Goal: Navigation & Orientation: Find specific page/section

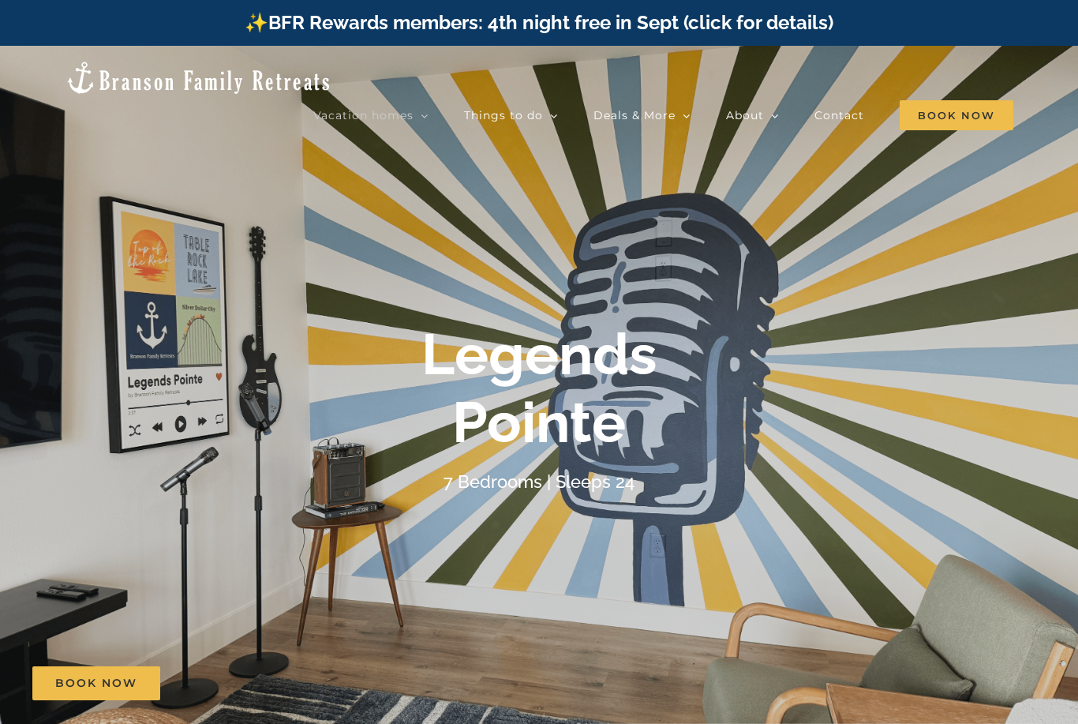
click at [660, 375] on span "The Cottages | 11 Bedrooms" at bounding box center [592, 381] width 133 height 12
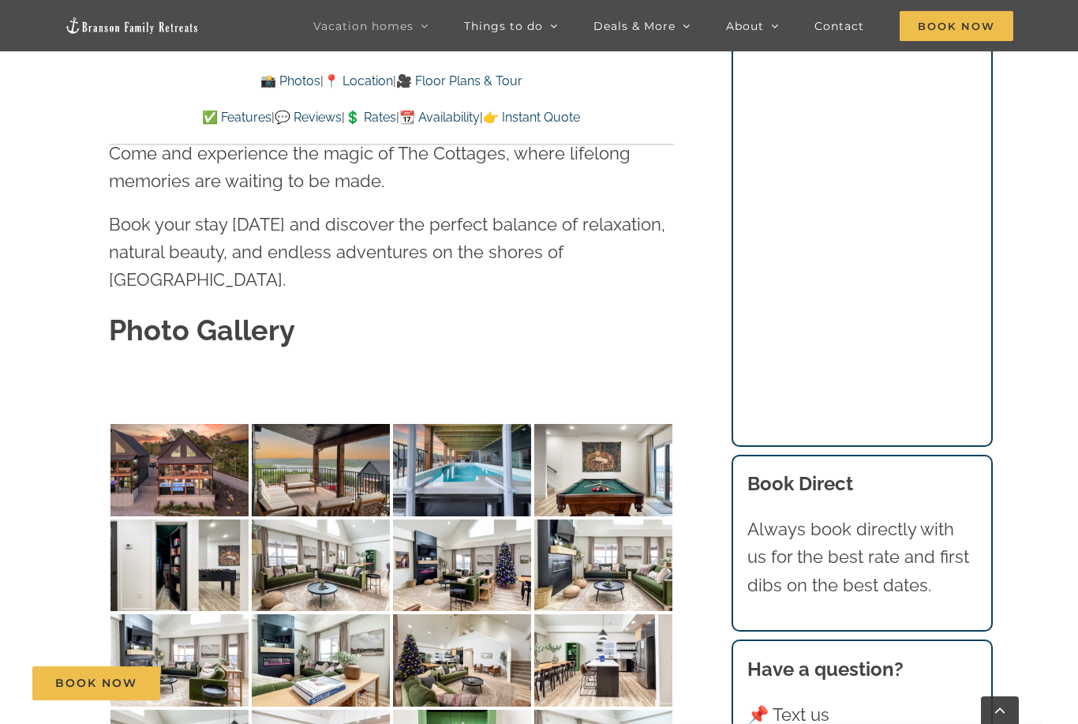
scroll to position [4753, 0]
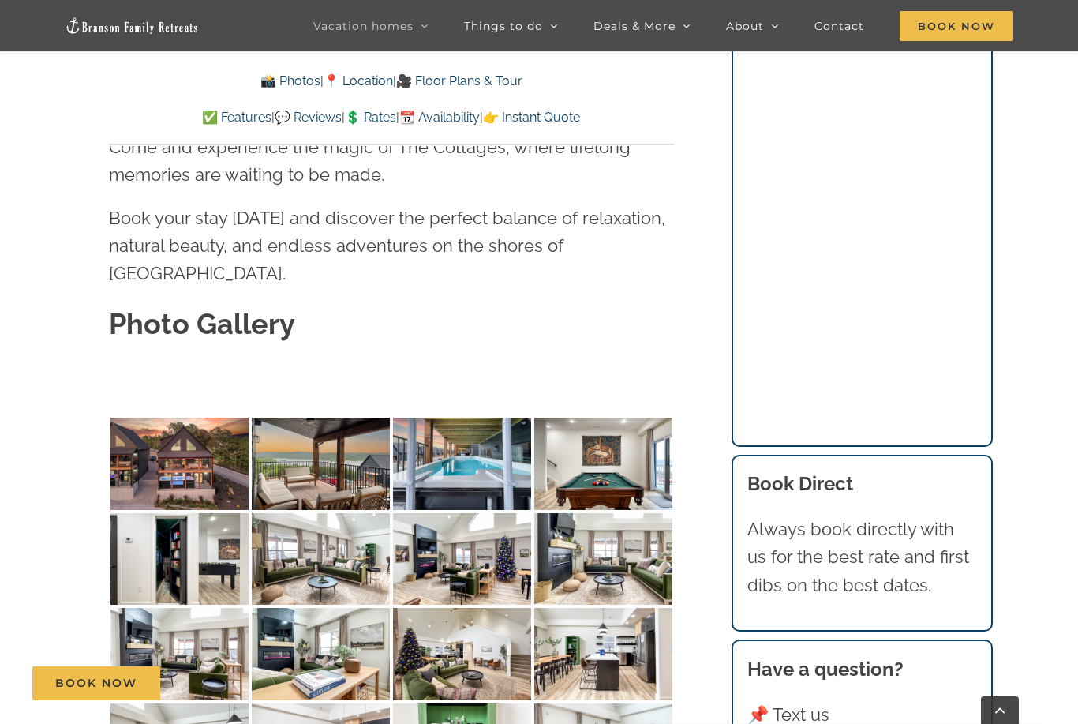
click at [188, 417] on img at bounding box center [179, 463] width 138 height 92
click at [475, 417] on img at bounding box center [462, 463] width 138 height 92
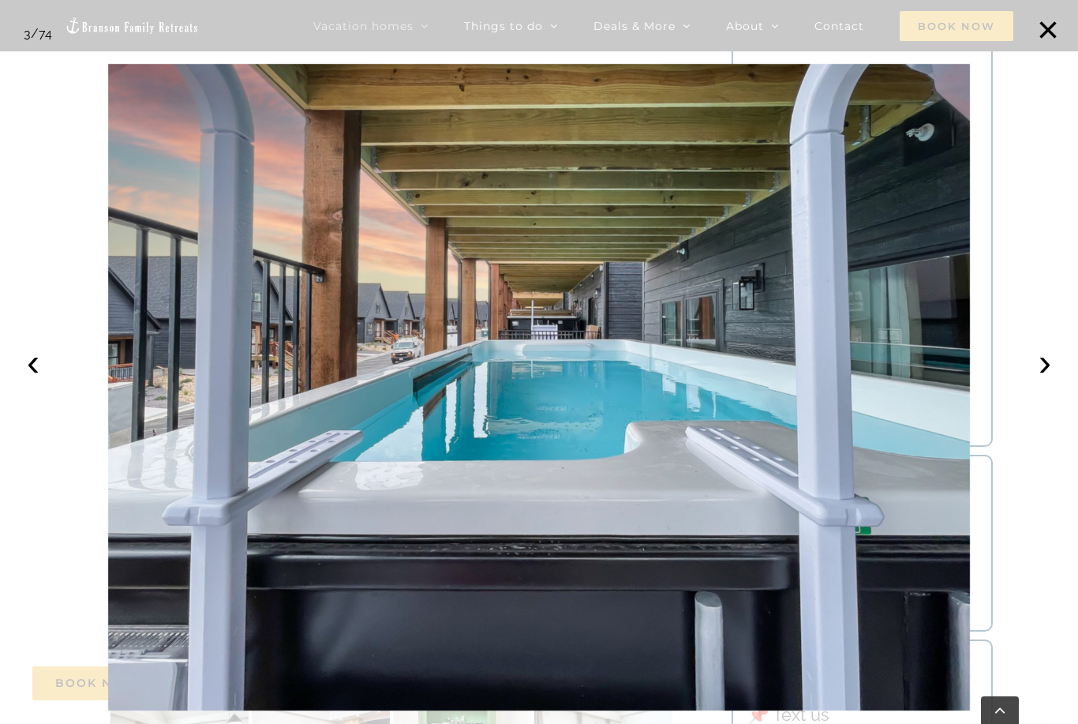
click at [1033, 380] on button "›" at bounding box center [1045, 362] width 35 height 35
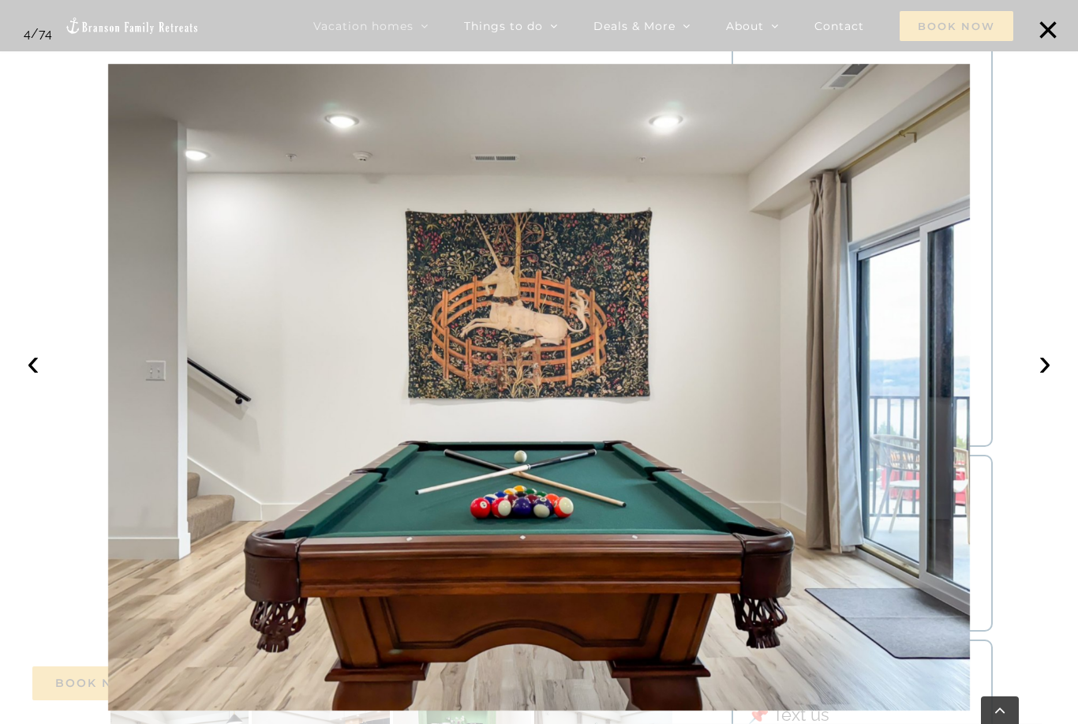
click at [1041, 380] on button "›" at bounding box center [1045, 362] width 35 height 35
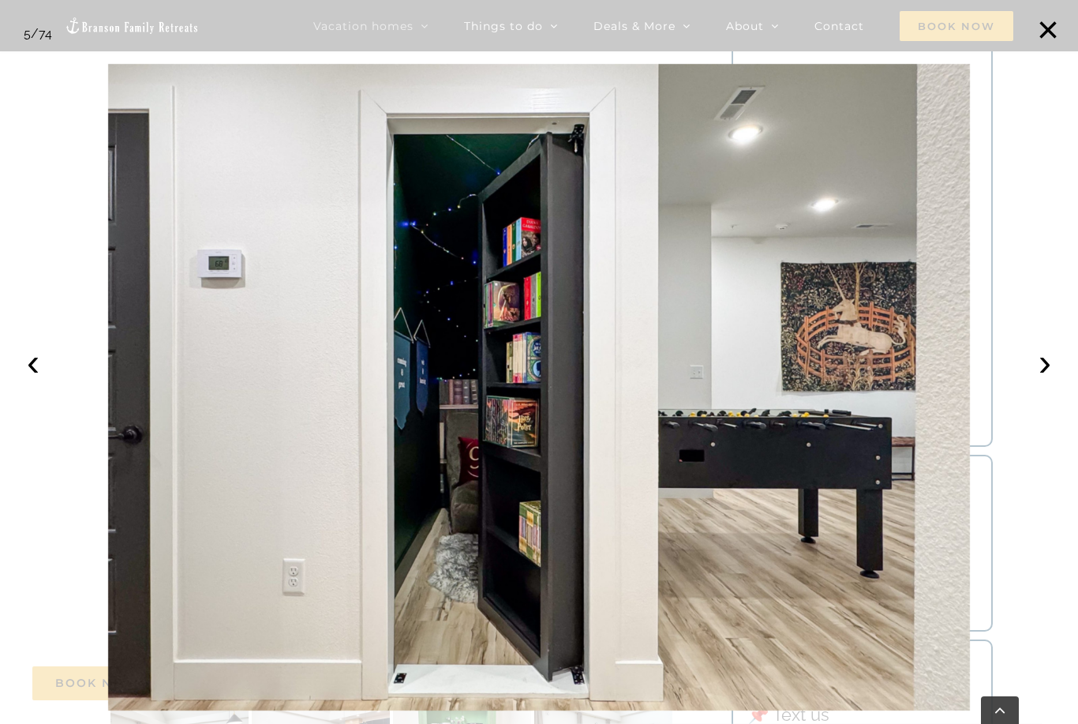
click at [1042, 380] on button "›" at bounding box center [1045, 362] width 35 height 35
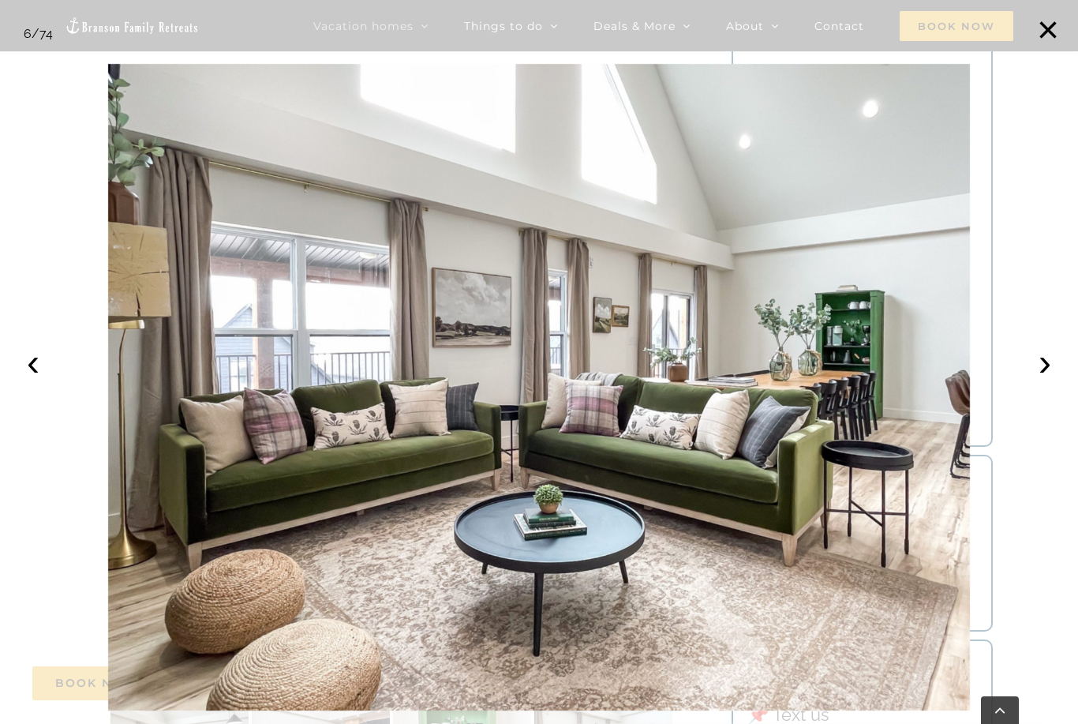
click at [1040, 380] on button "›" at bounding box center [1045, 362] width 35 height 35
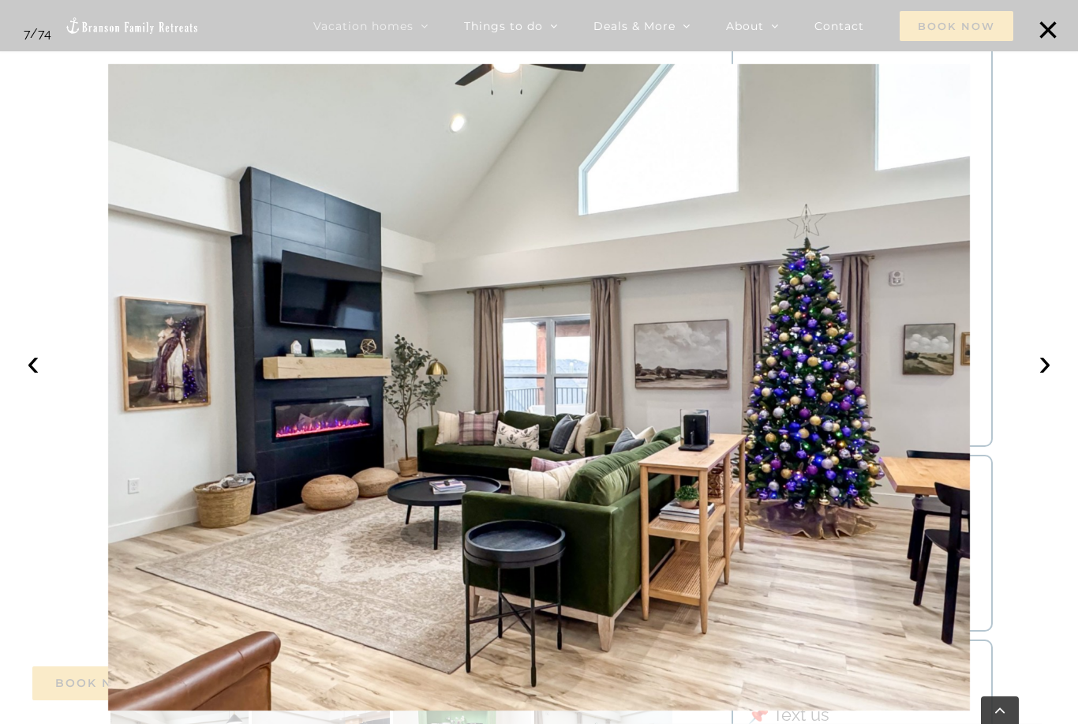
click at [1043, 380] on button "›" at bounding box center [1045, 362] width 35 height 35
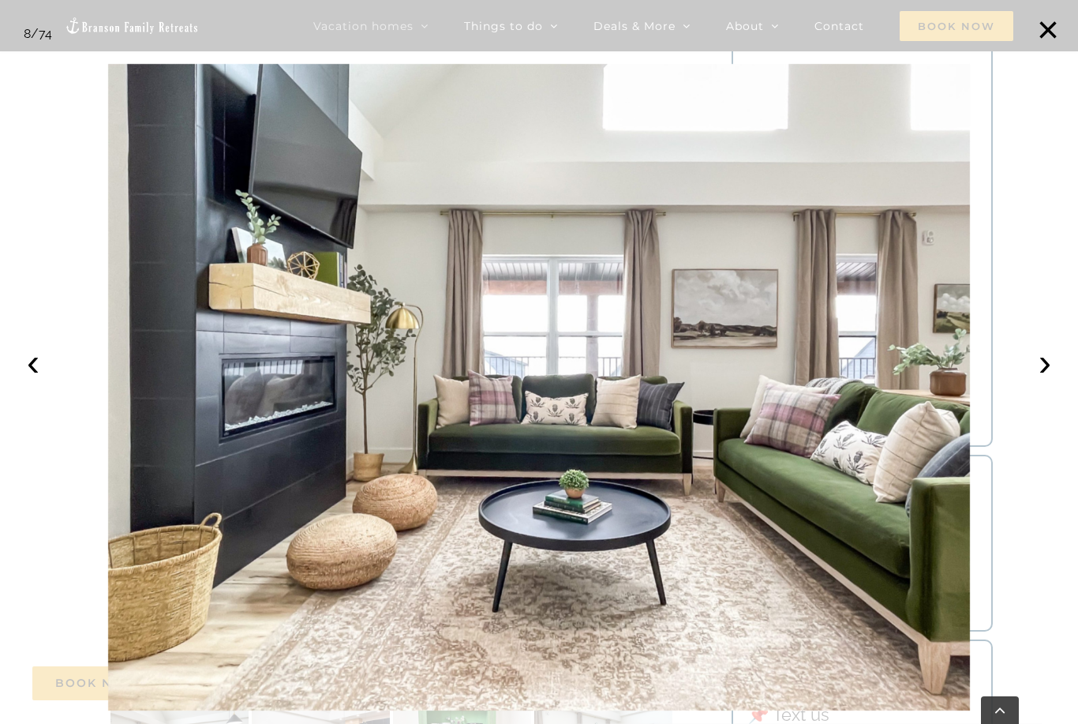
click at [1041, 380] on button "›" at bounding box center [1045, 362] width 35 height 35
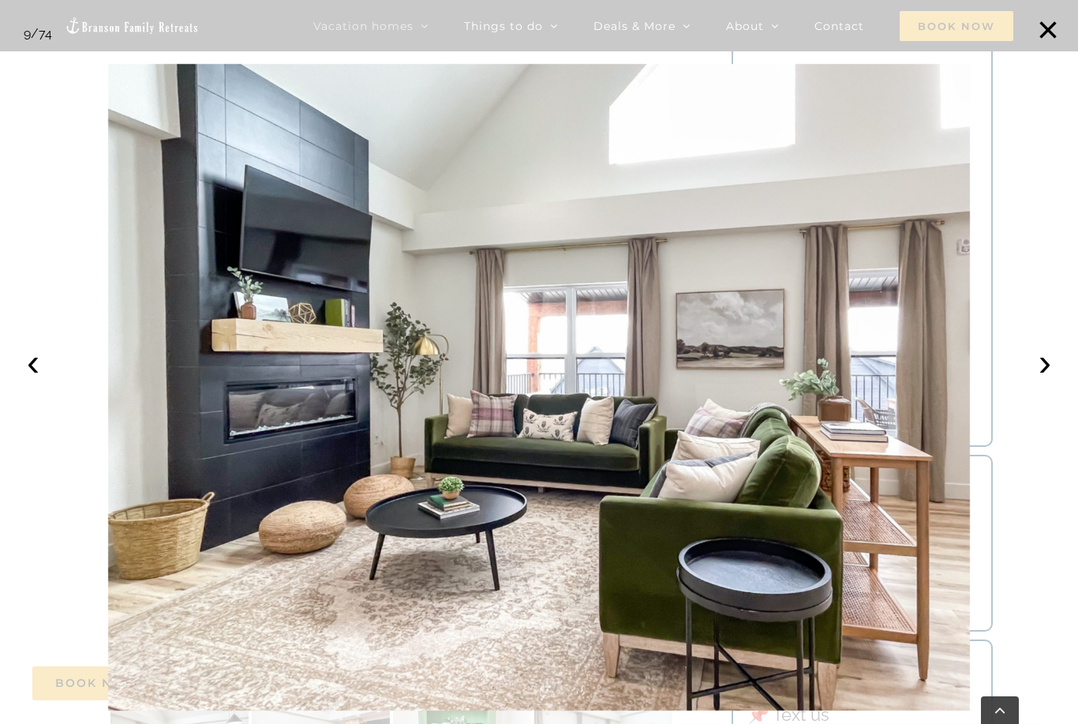
click at [1041, 380] on button "›" at bounding box center [1045, 362] width 35 height 35
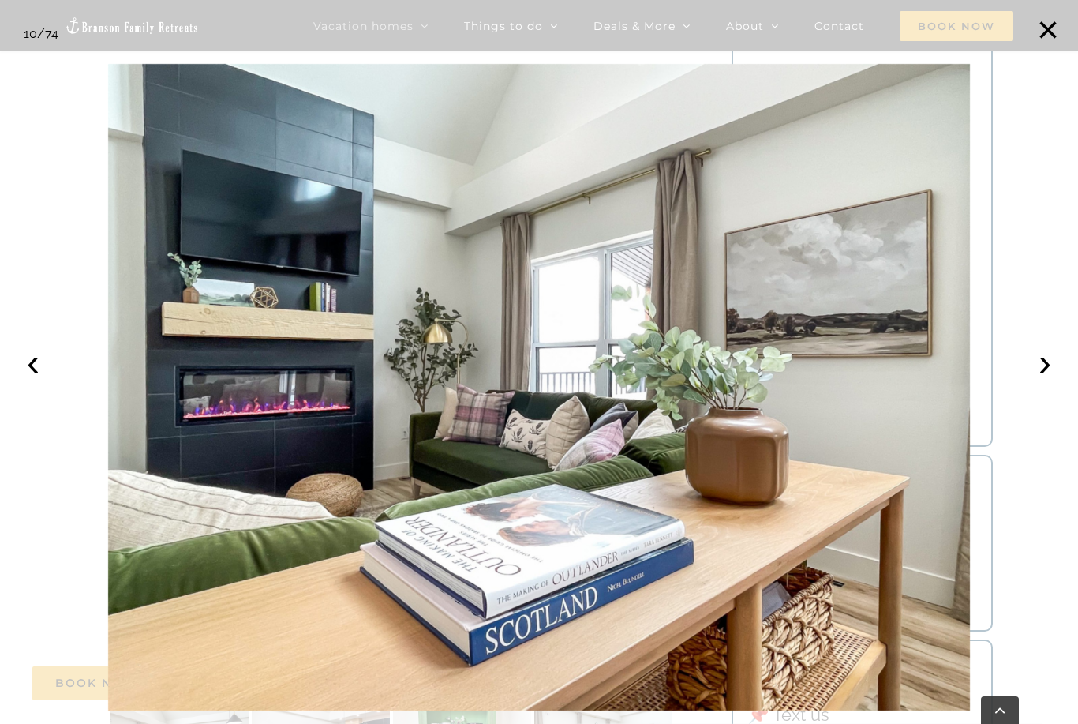
click at [1039, 380] on button "›" at bounding box center [1045, 362] width 35 height 35
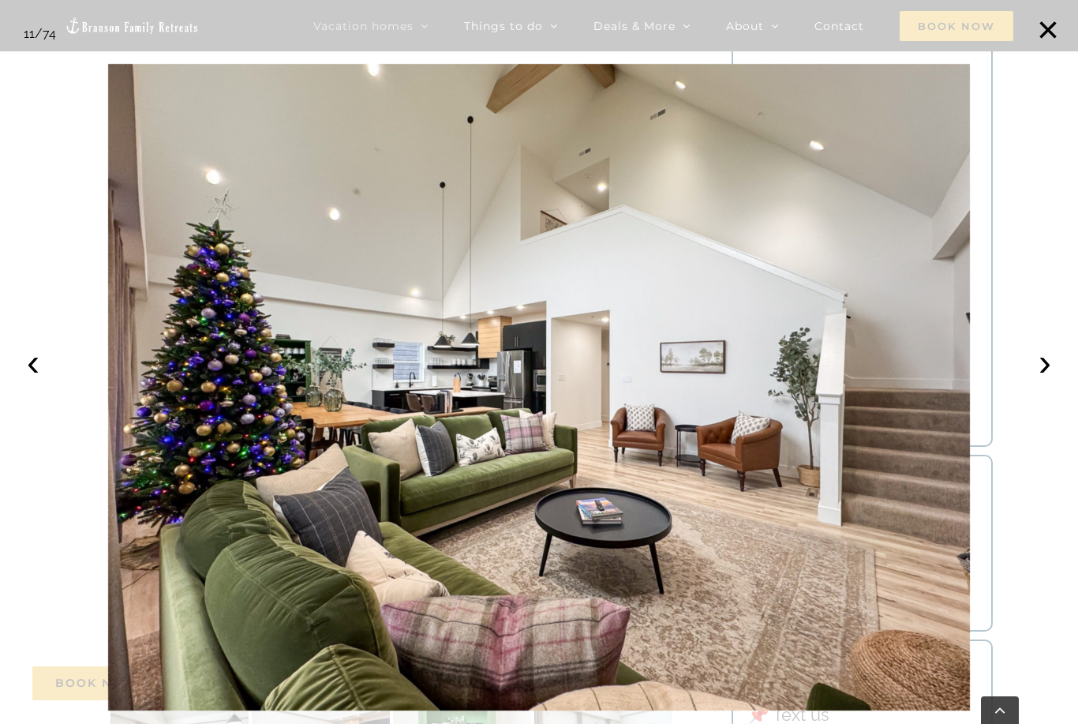
click at [1036, 380] on button "›" at bounding box center [1045, 362] width 35 height 35
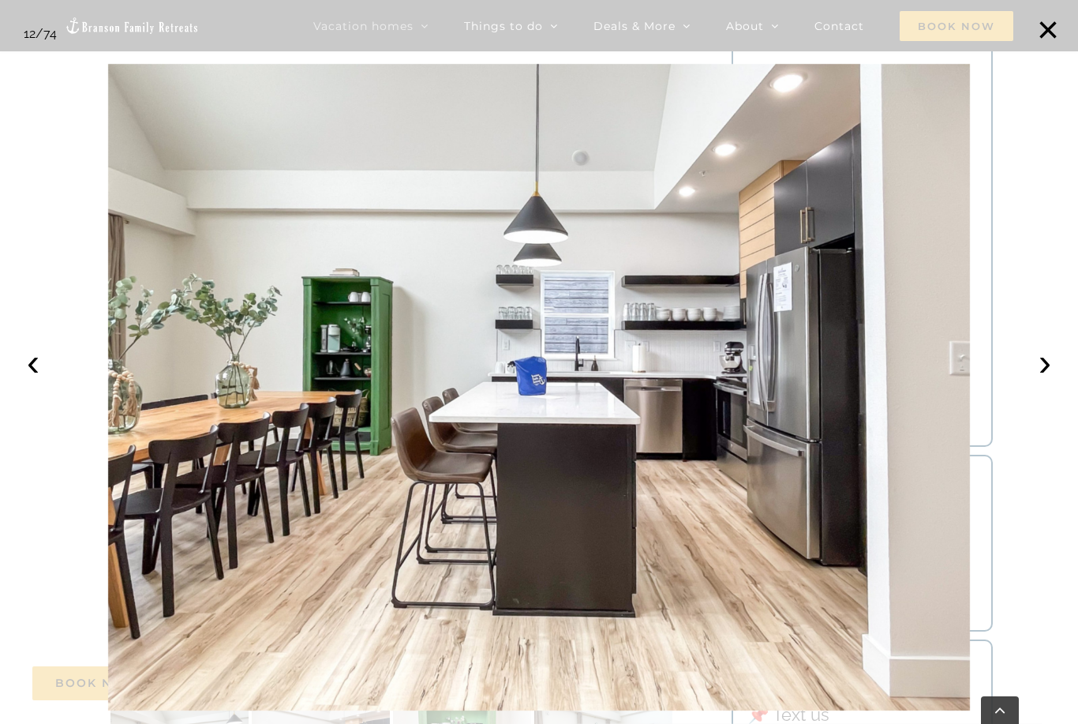
click at [1039, 380] on button "›" at bounding box center [1045, 362] width 35 height 35
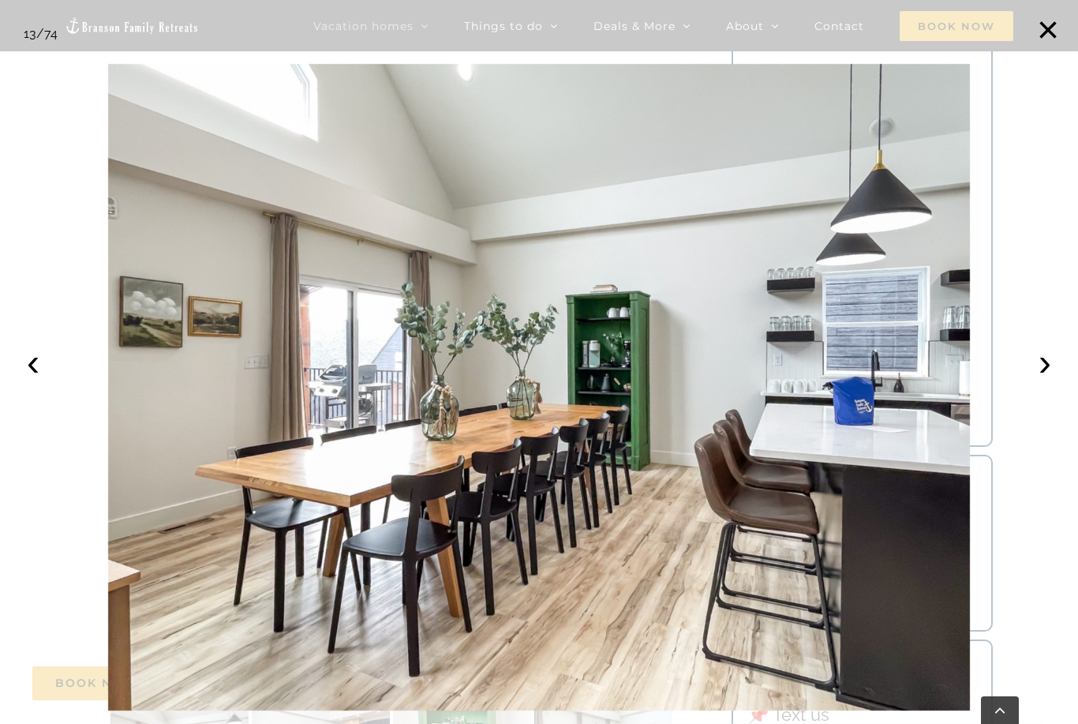
click at [1039, 380] on button "›" at bounding box center [1045, 362] width 35 height 35
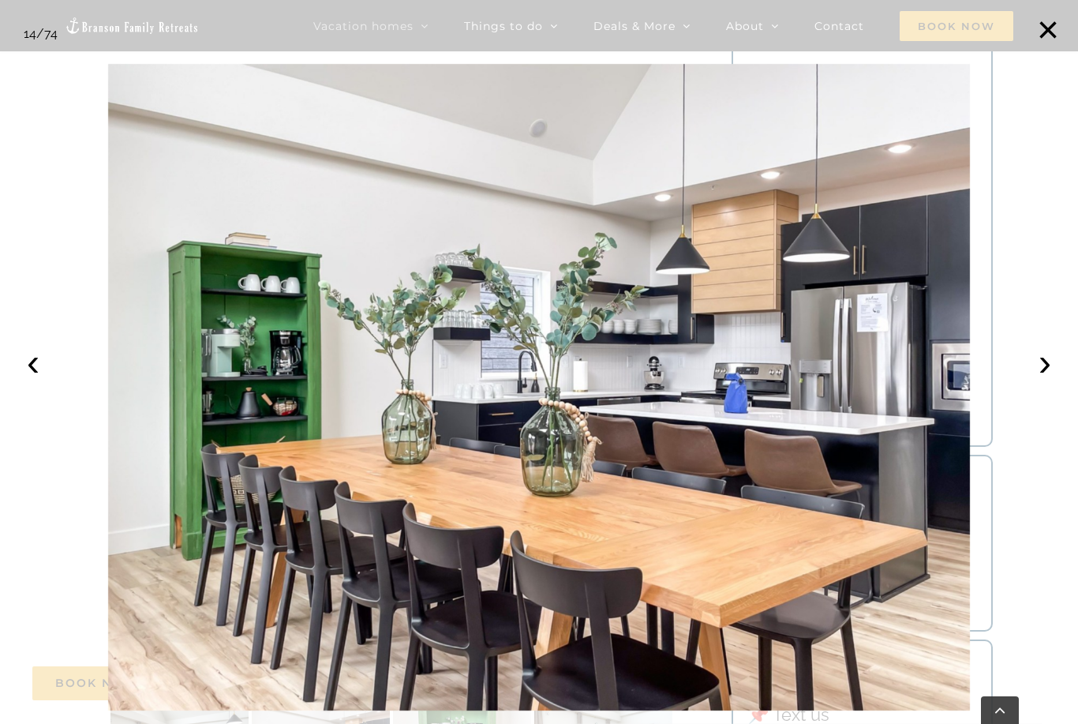
click at [1045, 380] on button "›" at bounding box center [1045, 362] width 35 height 35
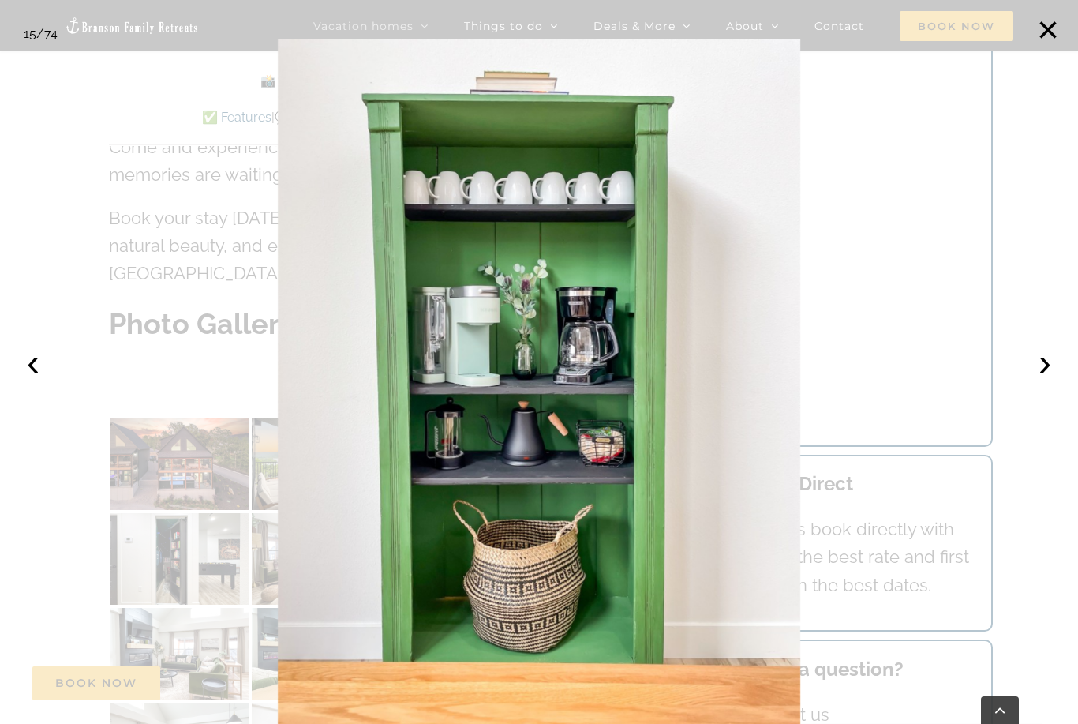
click at [1039, 380] on button "›" at bounding box center [1045, 362] width 35 height 35
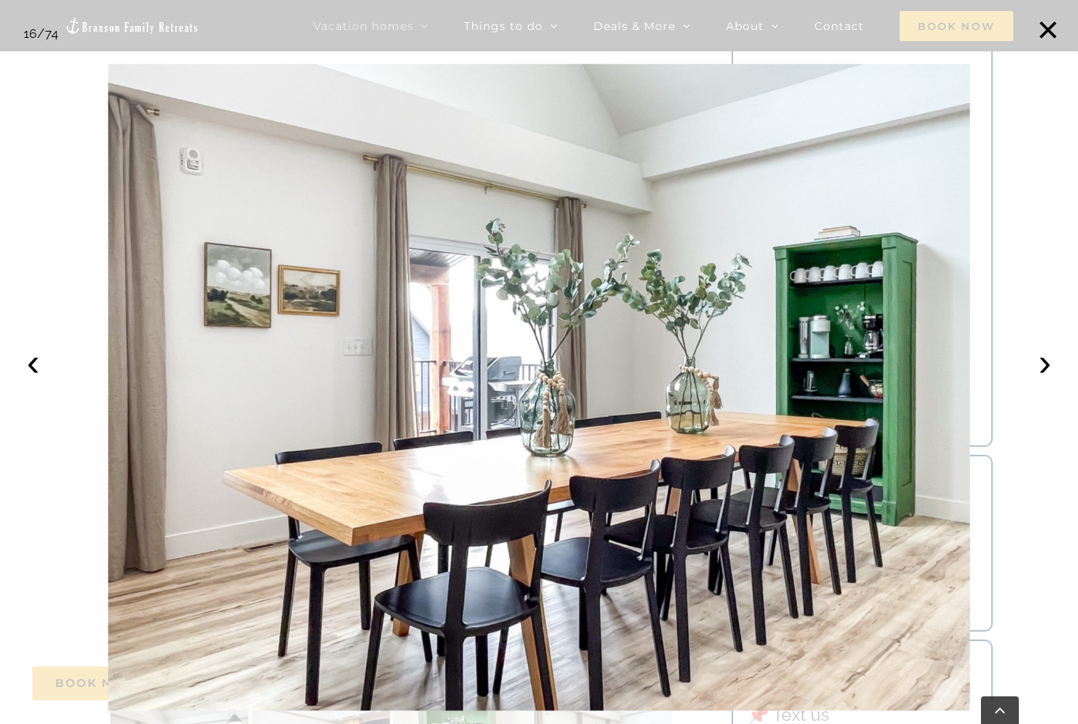
click at [1040, 380] on button "›" at bounding box center [1045, 362] width 35 height 35
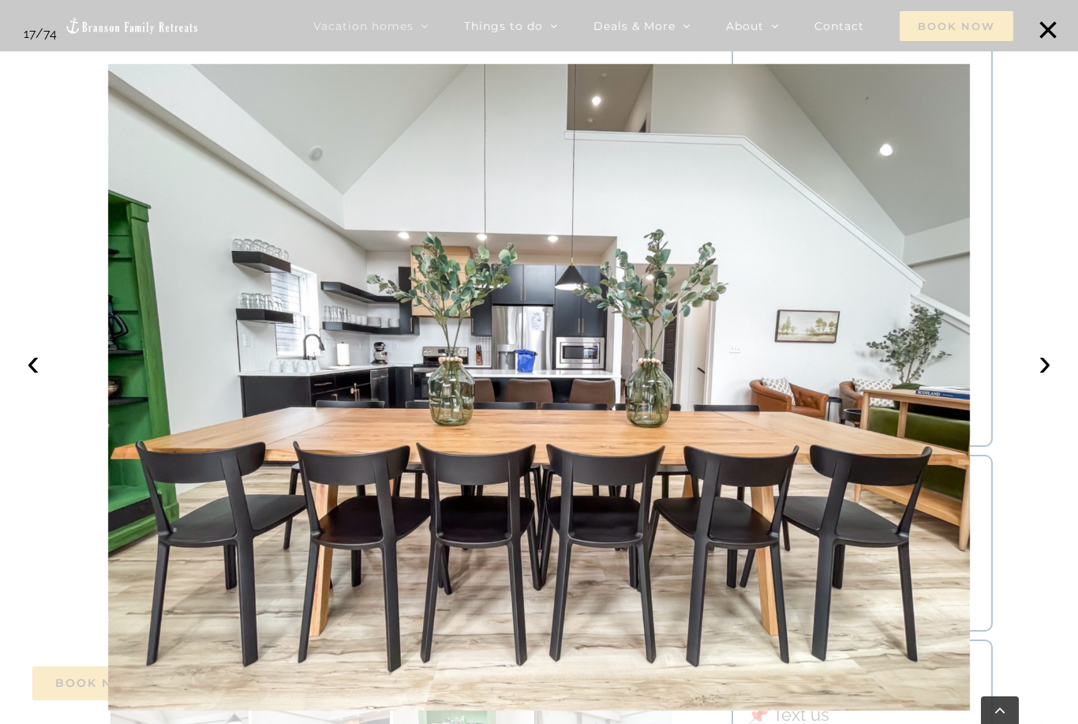
click at [1039, 380] on button "›" at bounding box center [1045, 362] width 35 height 35
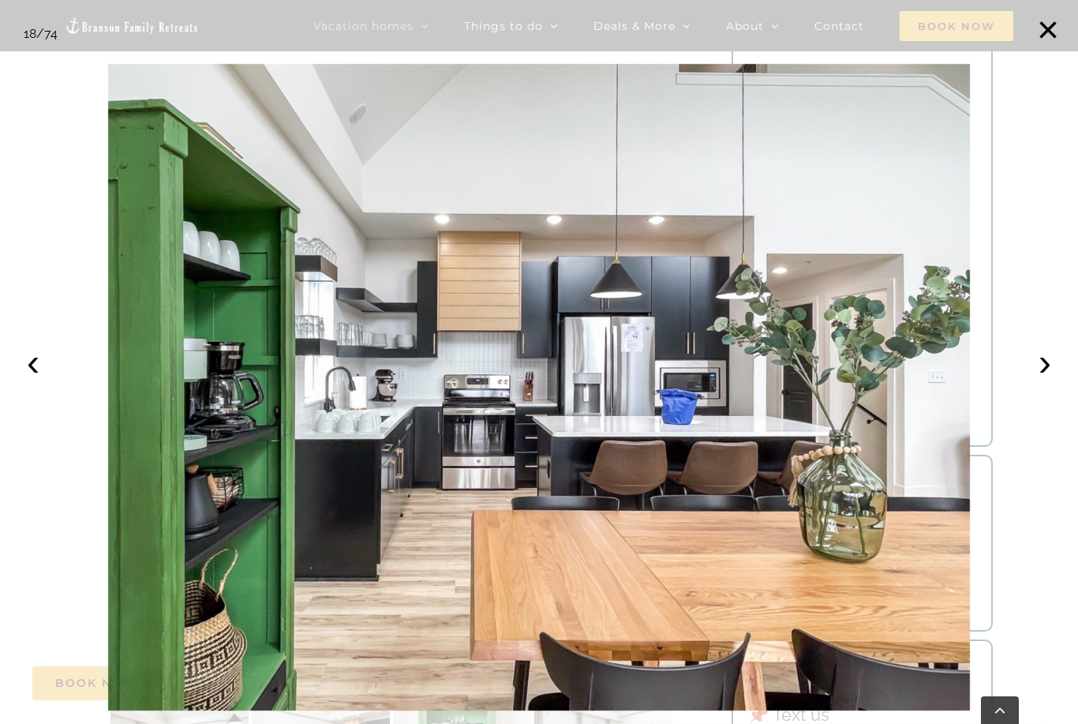
click at [1039, 380] on button "›" at bounding box center [1045, 362] width 35 height 35
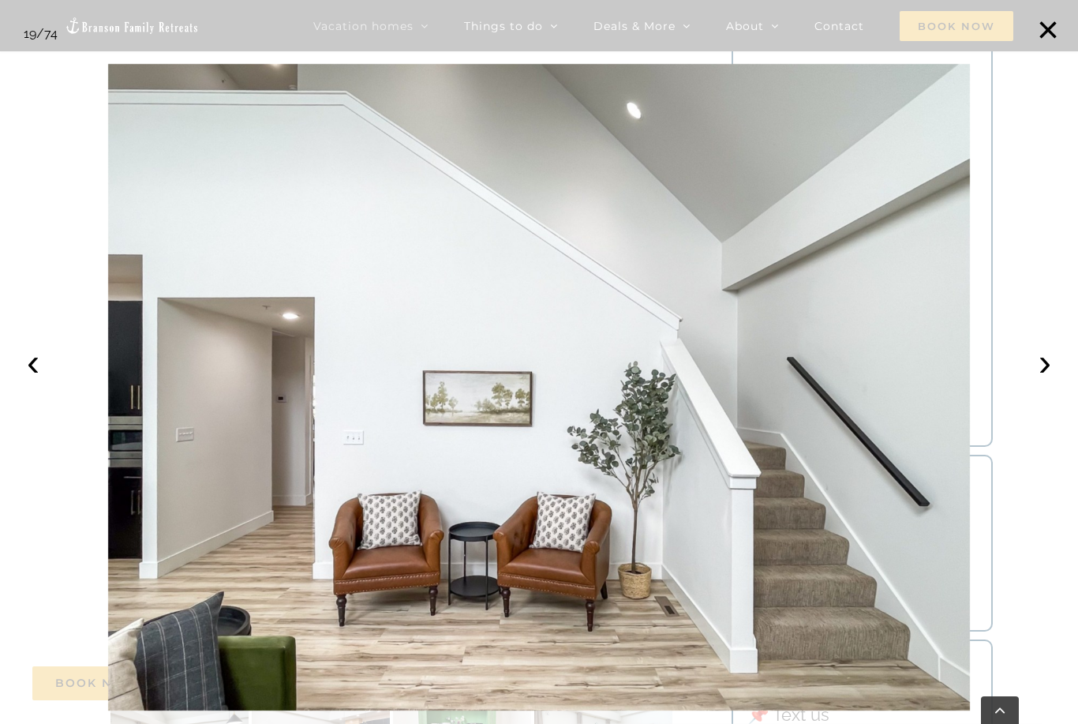
click at [1039, 380] on button "›" at bounding box center [1045, 362] width 35 height 35
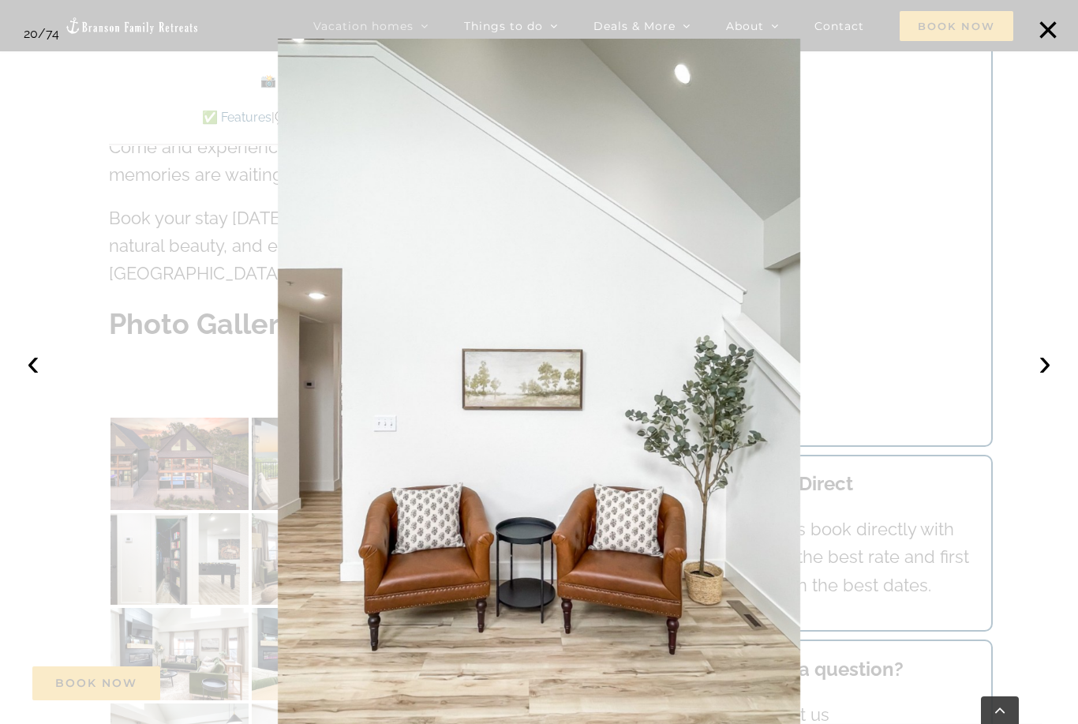
click at [1038, 380] on button "›" at bounding box center [1045, 362] width 35 height 35
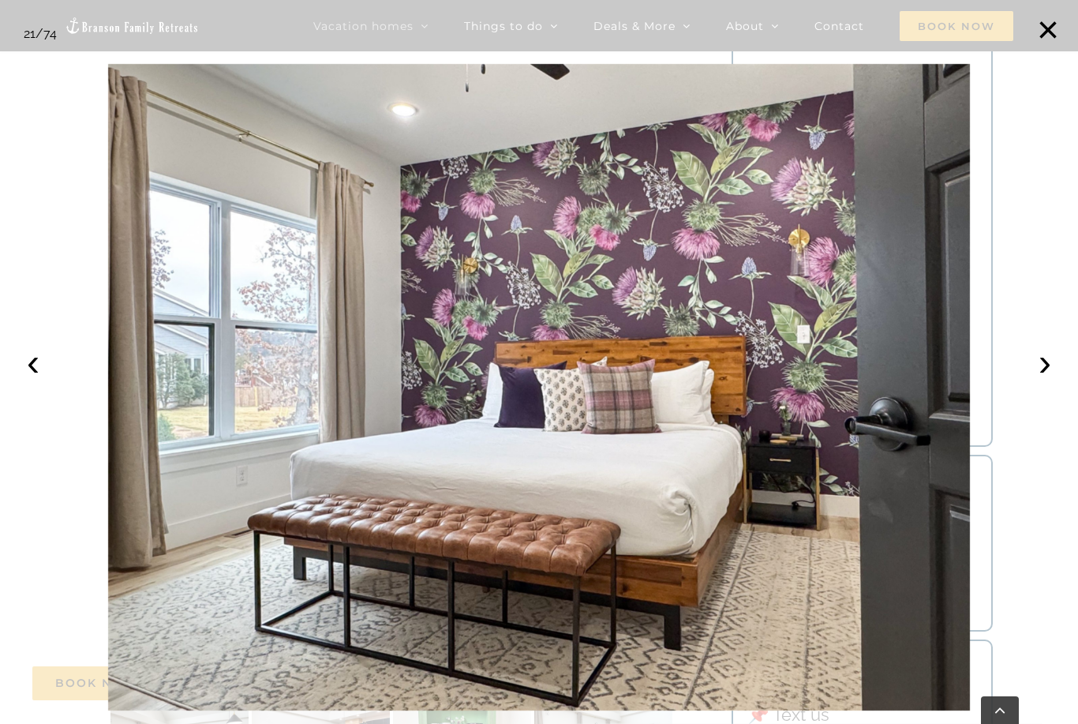
click at [1038, 380] on button "›" at bounding box center [1045, 362] width 35 height 35
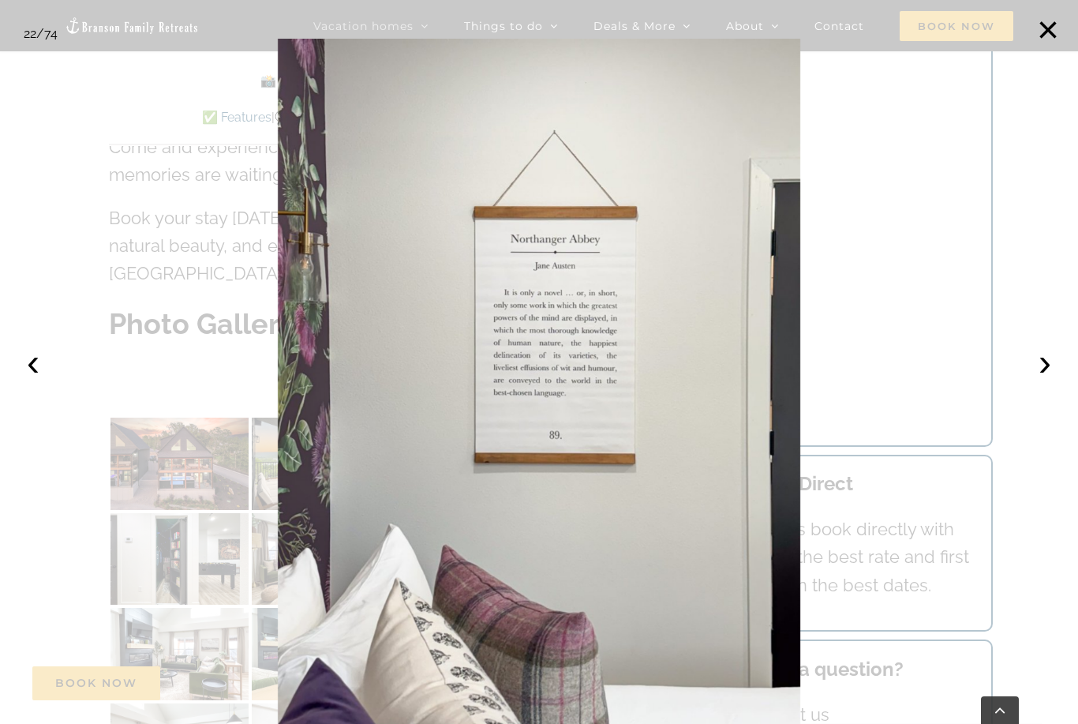
click at [1038, 380] on button "›" at bounding box center [1045, 362] width 35 height 35
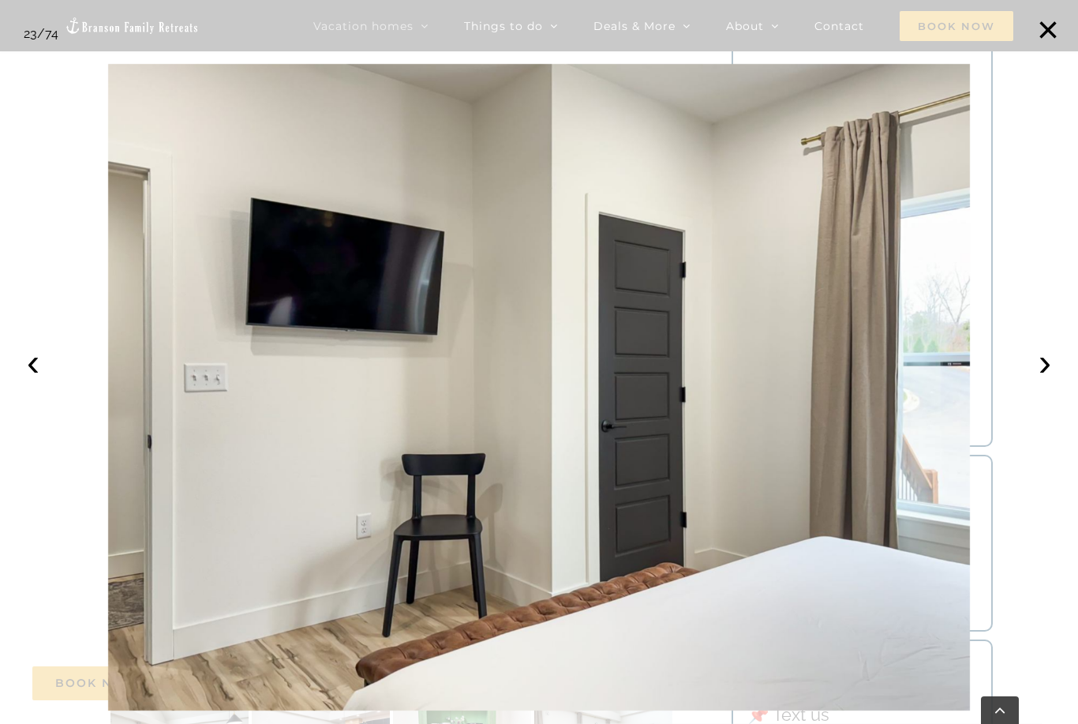
click at [1038, 380] on button "›" at bounding box center [1045, 362] width 35 height 35
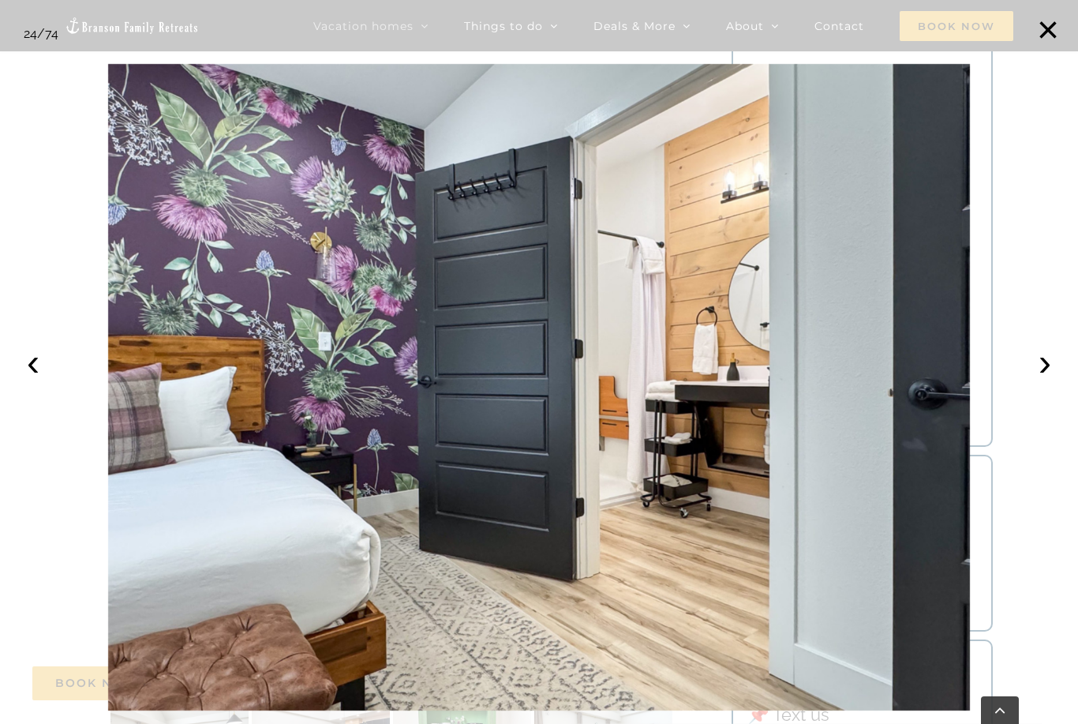
click at [1036, 380] on button "›" at bounding box center [1045, 362] width 35 height 35
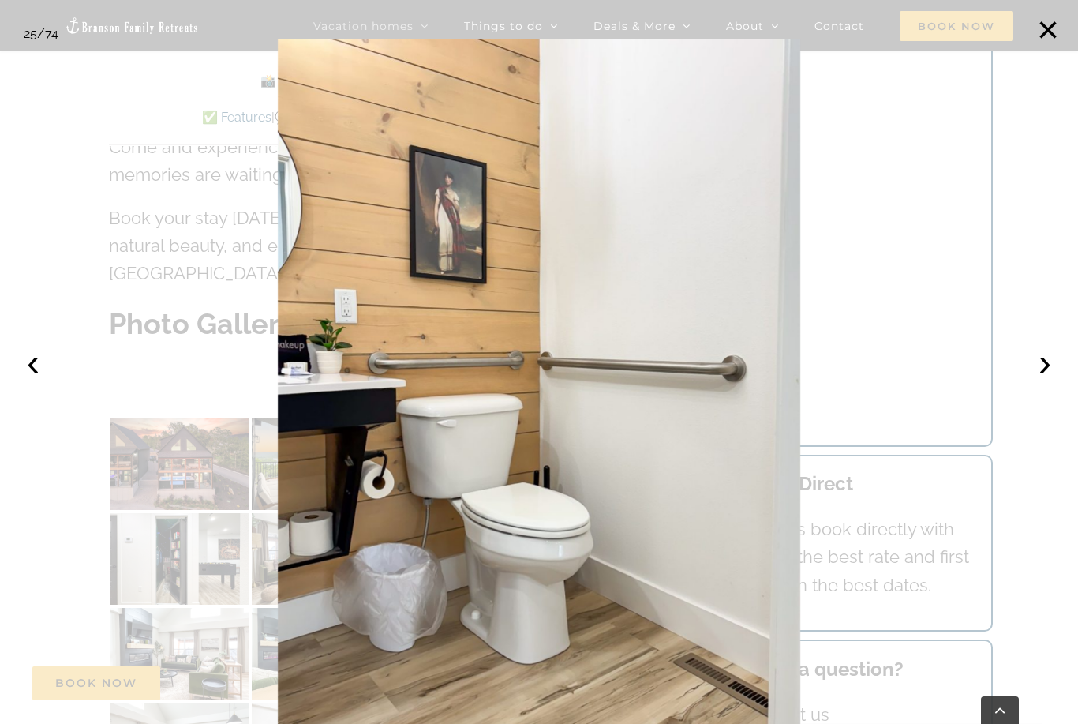
click at [1035, 380] on button "›" at bounding box center [1045, 362] width 35 height 35
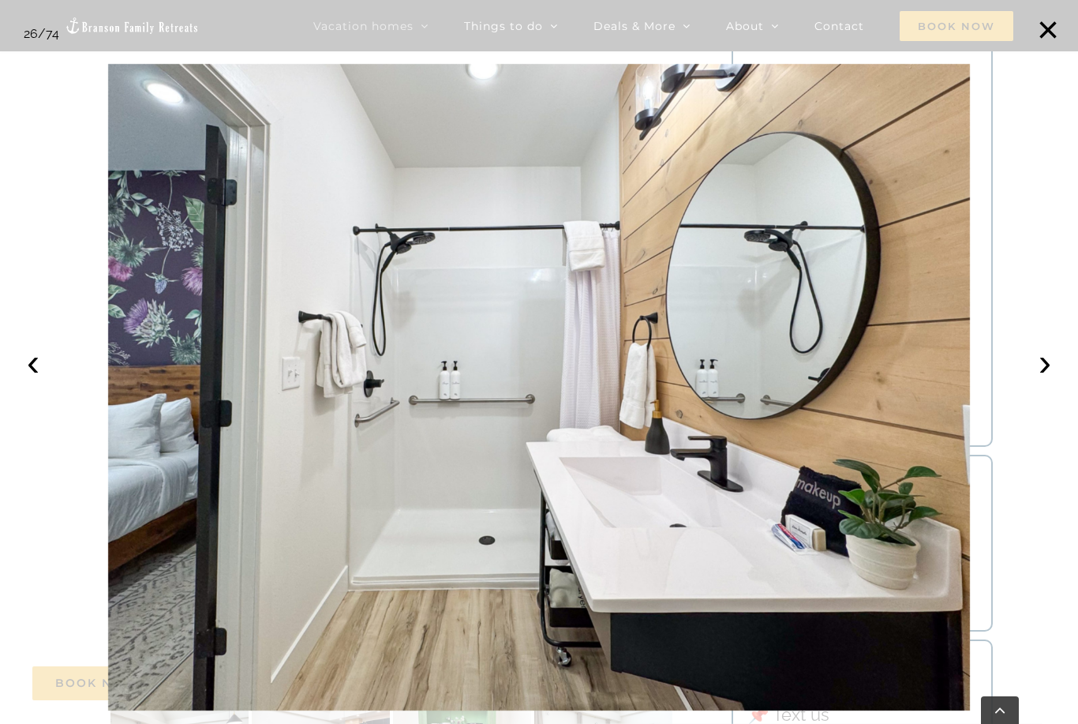
click at [1034, 380] on button "›" at bounding box center [1045, 362] width 35 height 35
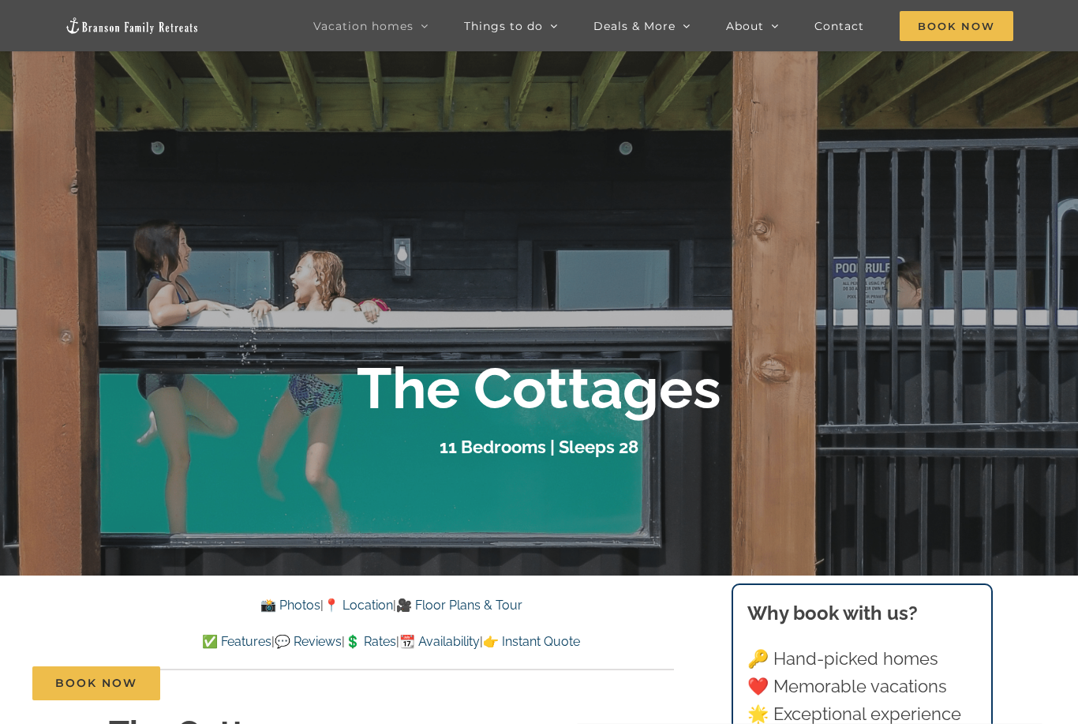
scroll to position [0, 0]
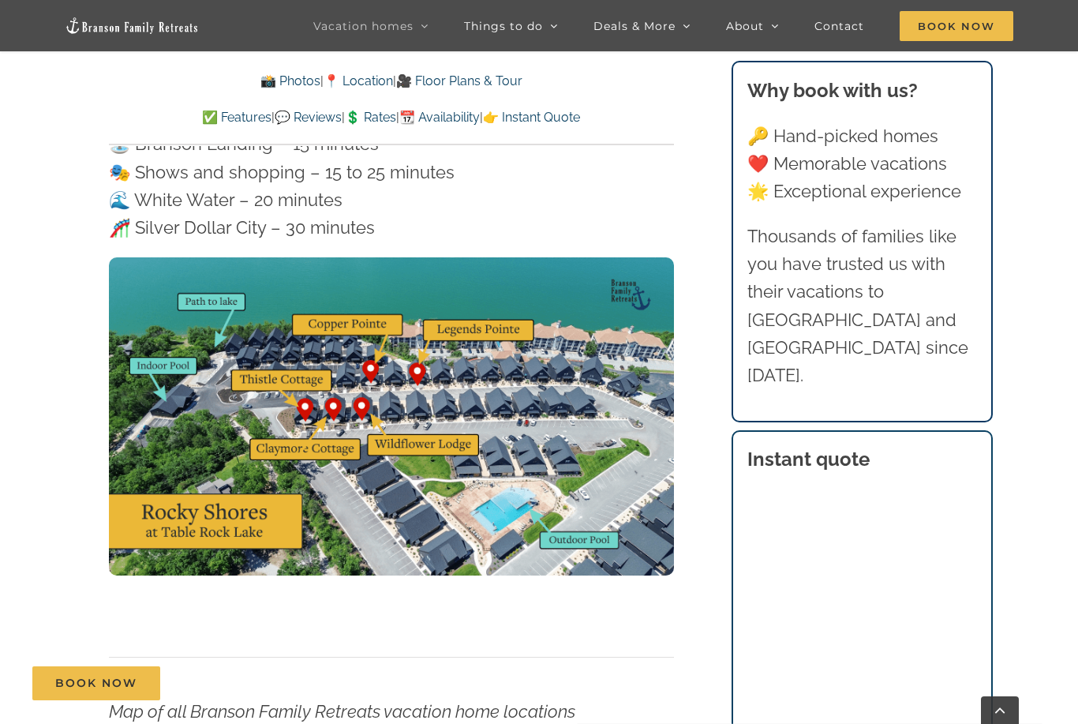
scroll to position [4843, 0]
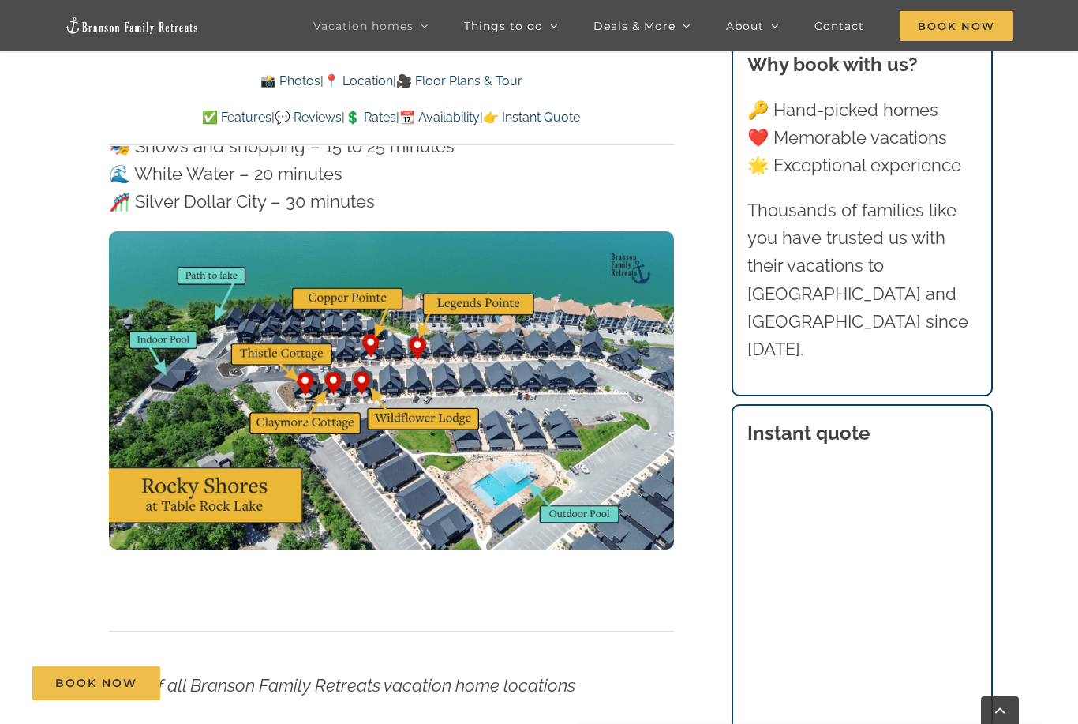
click at [293, 312] on img at bounding box center [391, 390] width 565 height 318
click at [316, 383] on img at bounding box center [391, 390] width 565 height 318
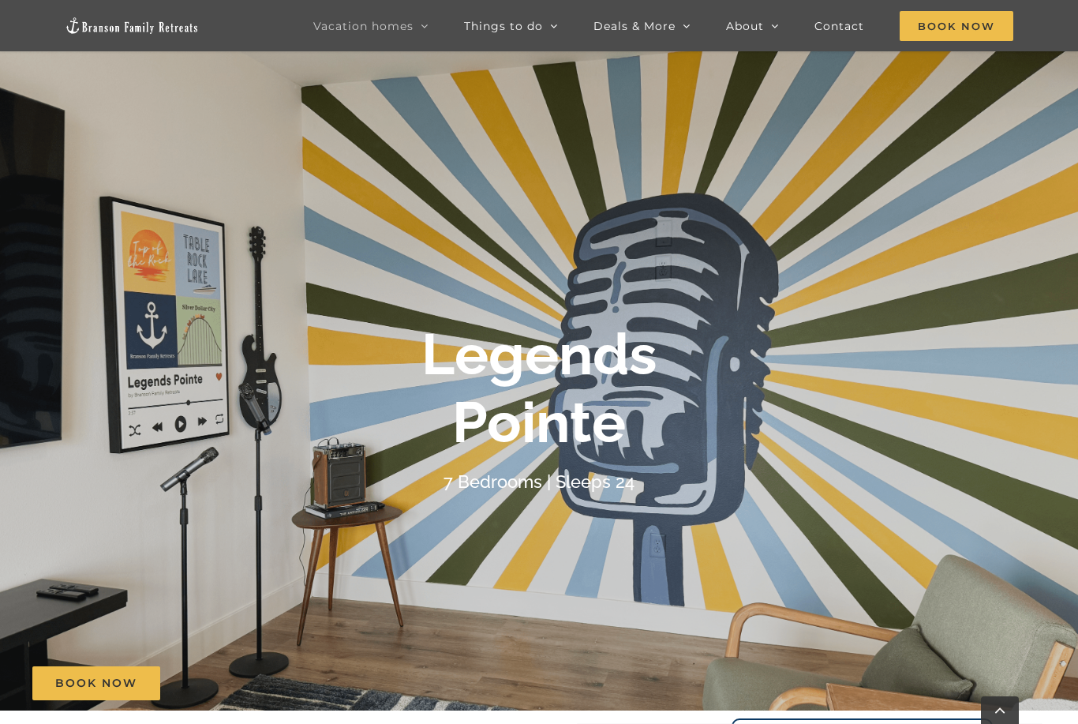
scroll to position [0, 0]
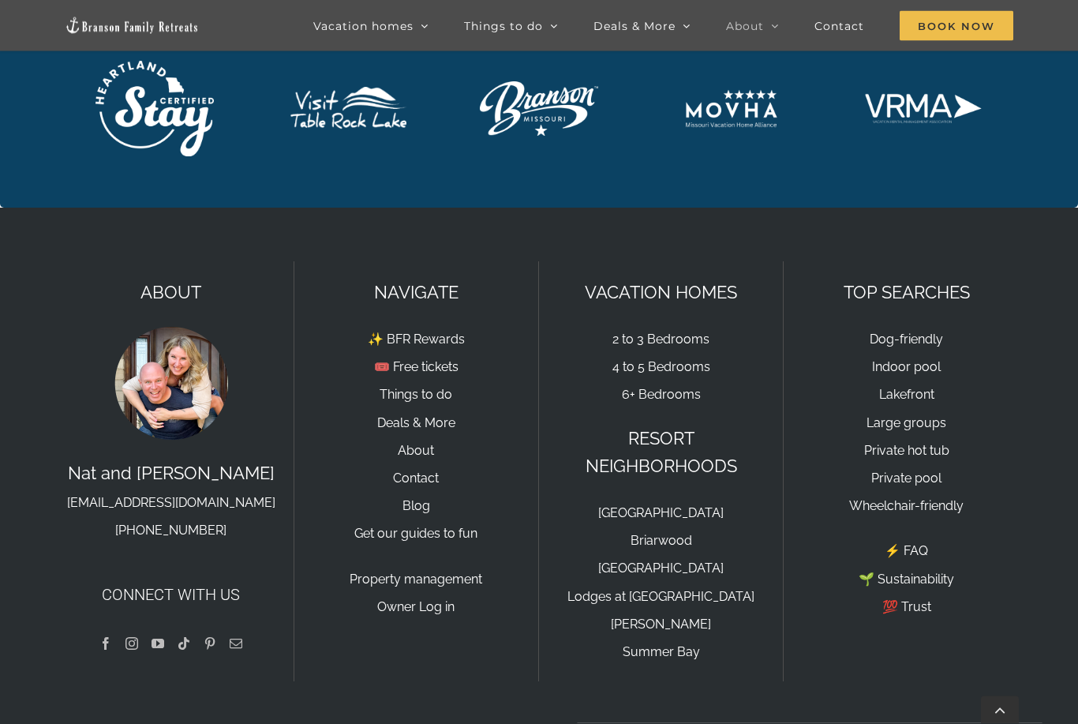
scroll to position [3520, 0]
click at [915, 394] on link "Lakefront" at bounding box center [906, 394] width 55 height 15
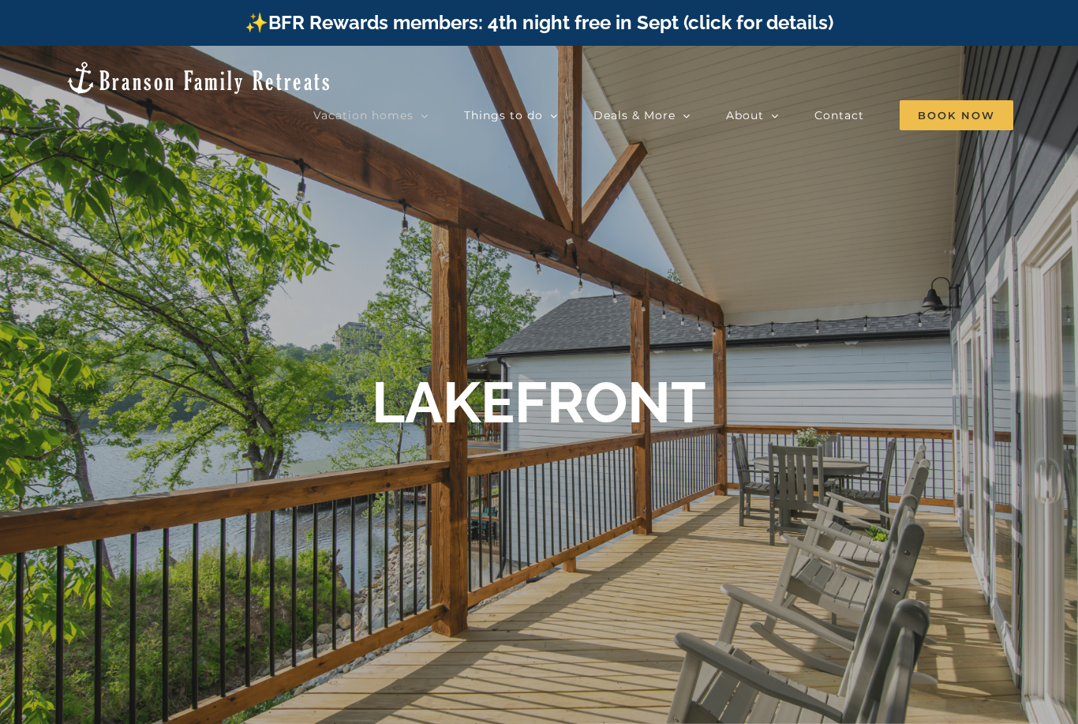
click at [668, 320] on span "Legends Pointe | 7 Bedrooms" at bounding box center [596, 326] width 141 height 12
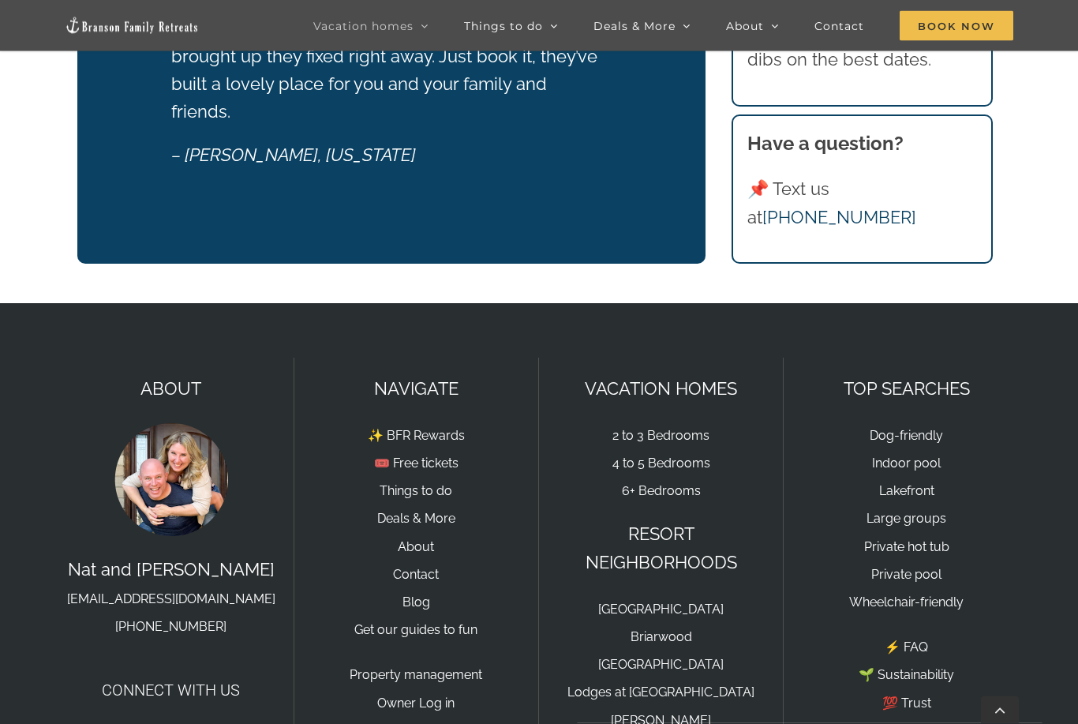
scroll to position [2023, 0]
click at [910, 511] on link "Large groups" at bounding box center [907, 518] width 80 height 15
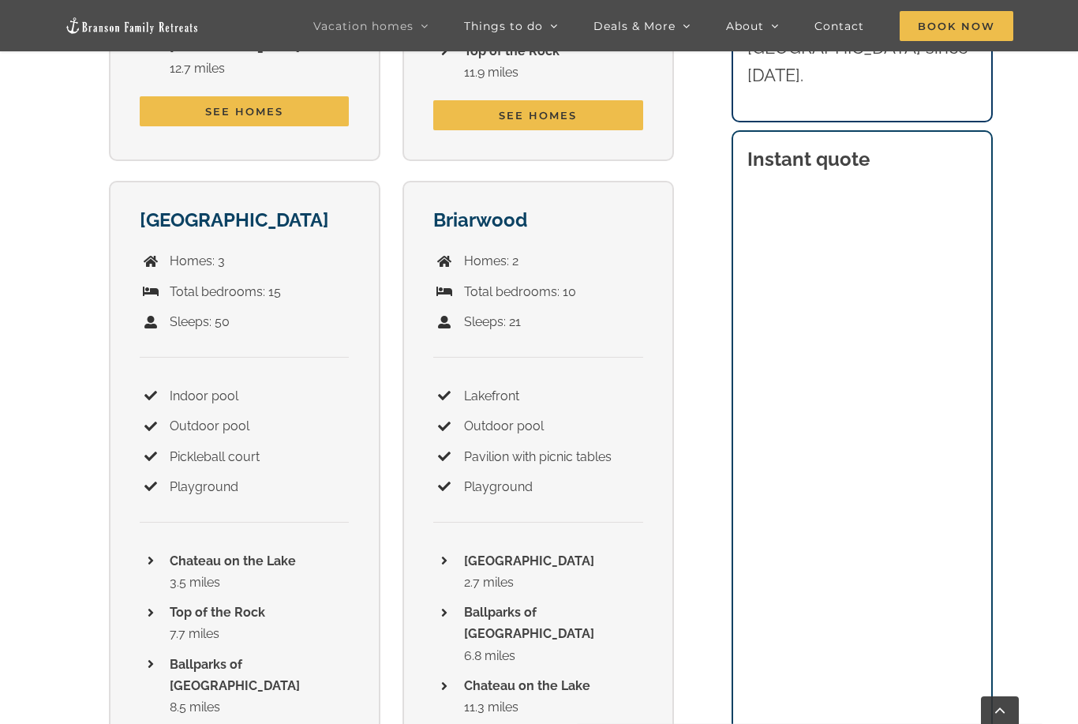
scroll to position [2933, 0]
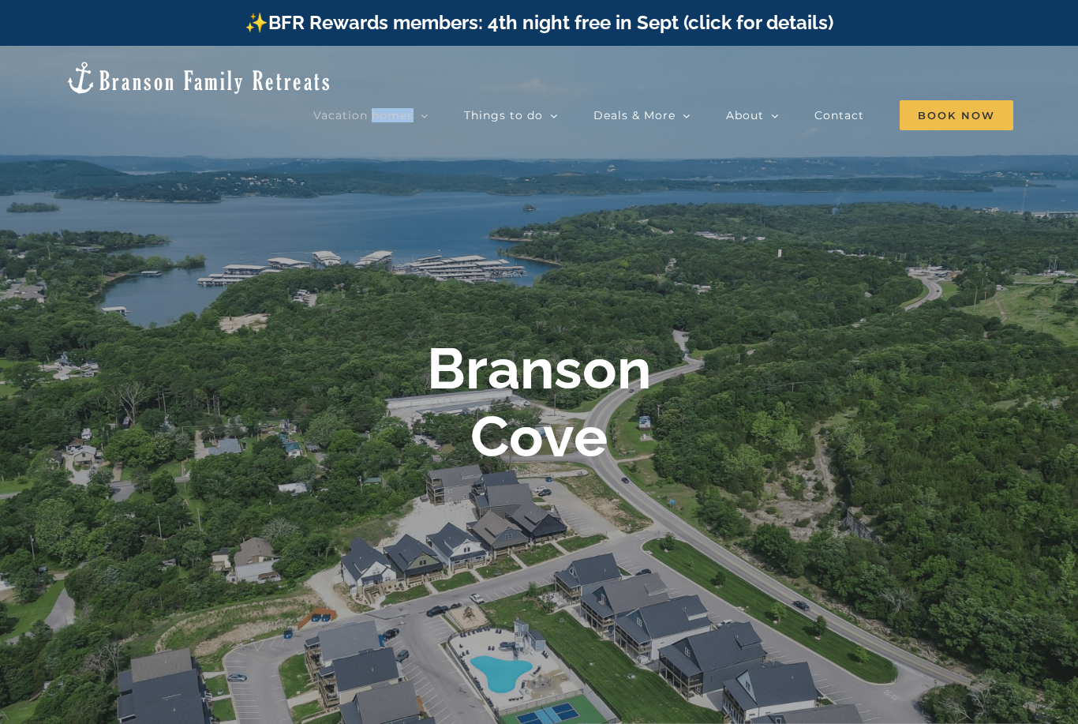
click at [683, 375] on span "Double Pineapple | 11 Bedrooms" at bounding box center [604, 381] width 156 height 12
